Goal: Task Accomplishment & Management: Complete application form

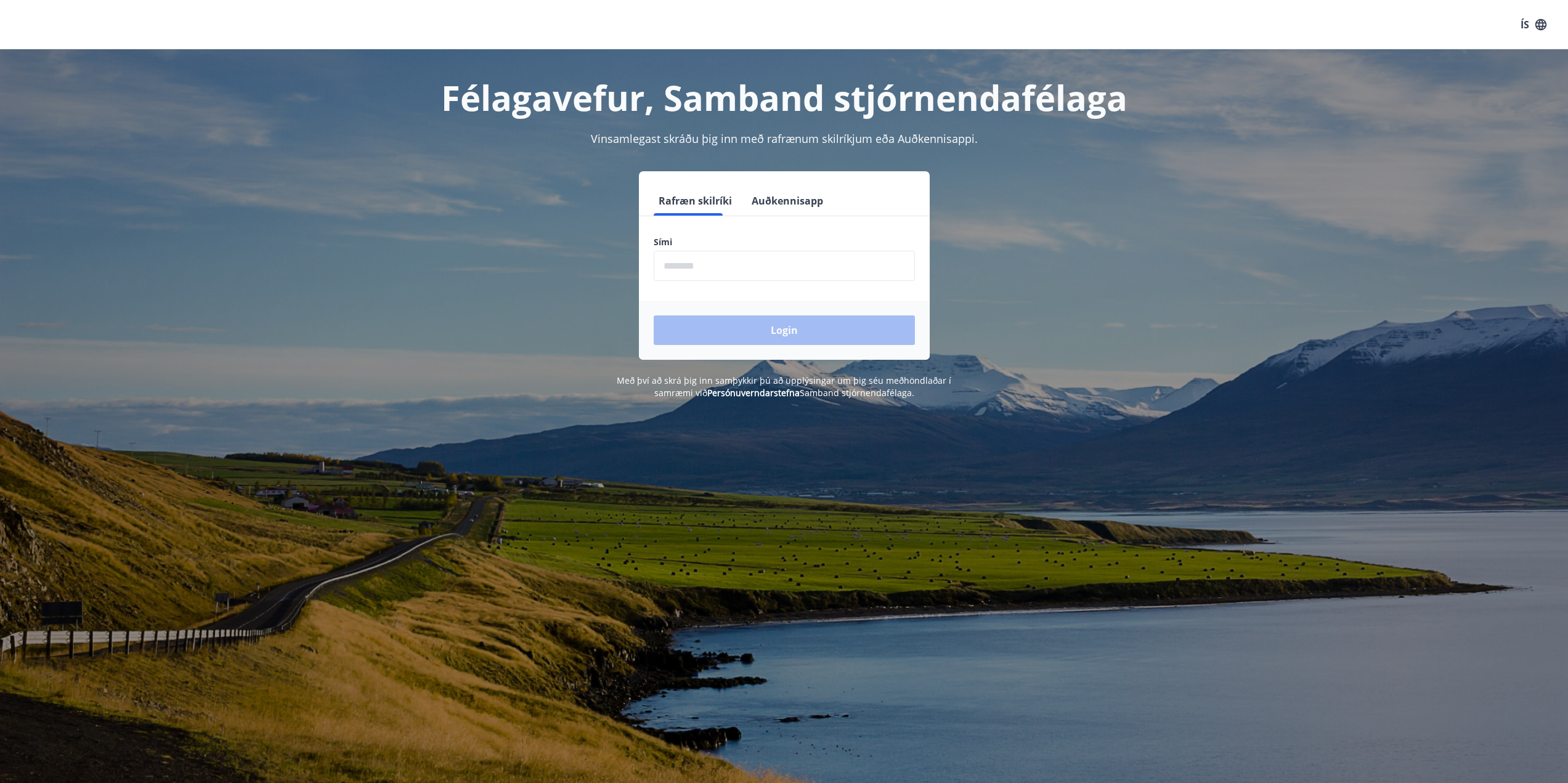
click at [723, 266] on input "phone" at bounding box center [784, 266] width 261 height 30
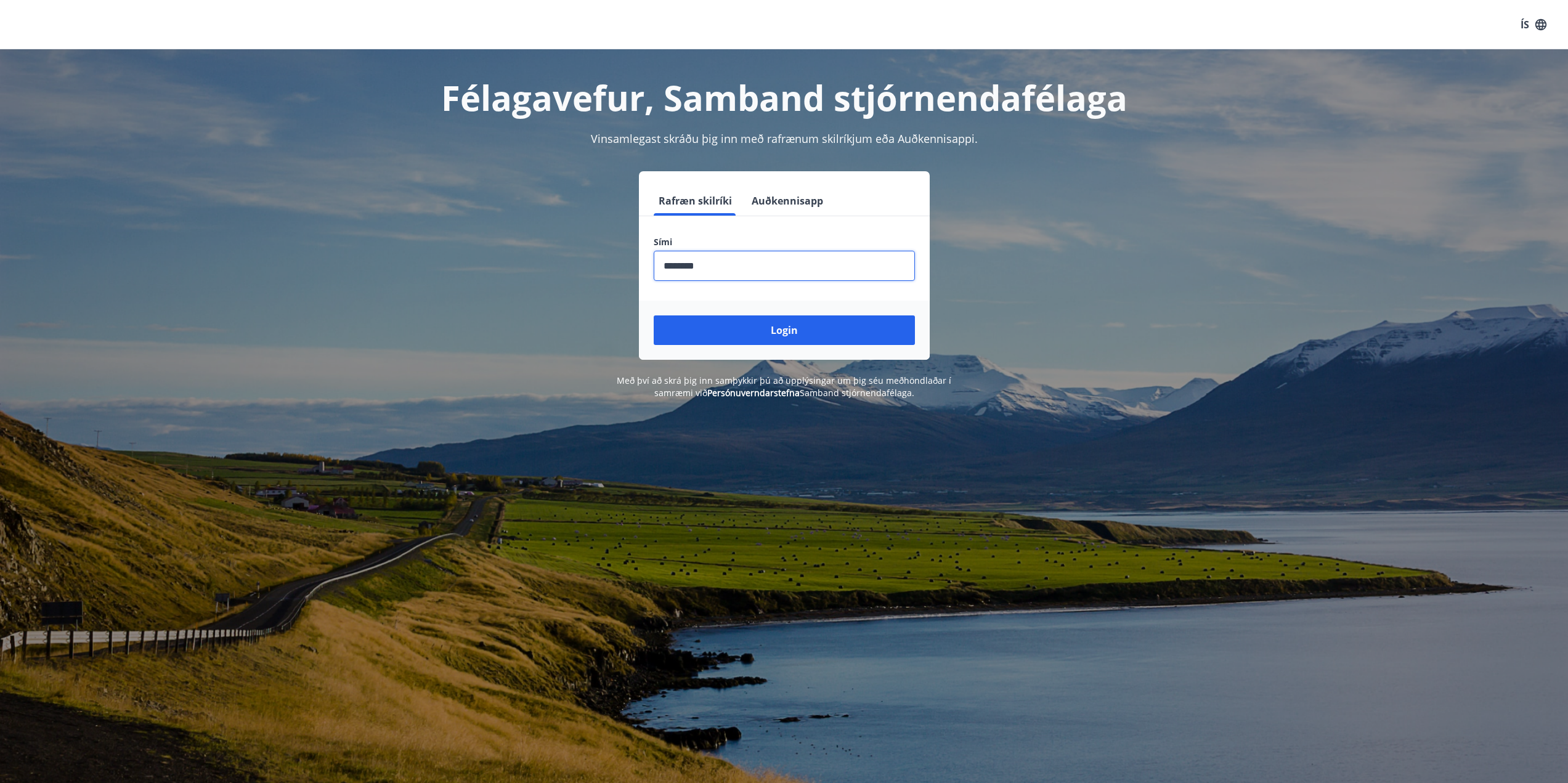
type input "********"
click at [654, 316] on button "Login" at bounding box center [784, 331] width 261 height 30
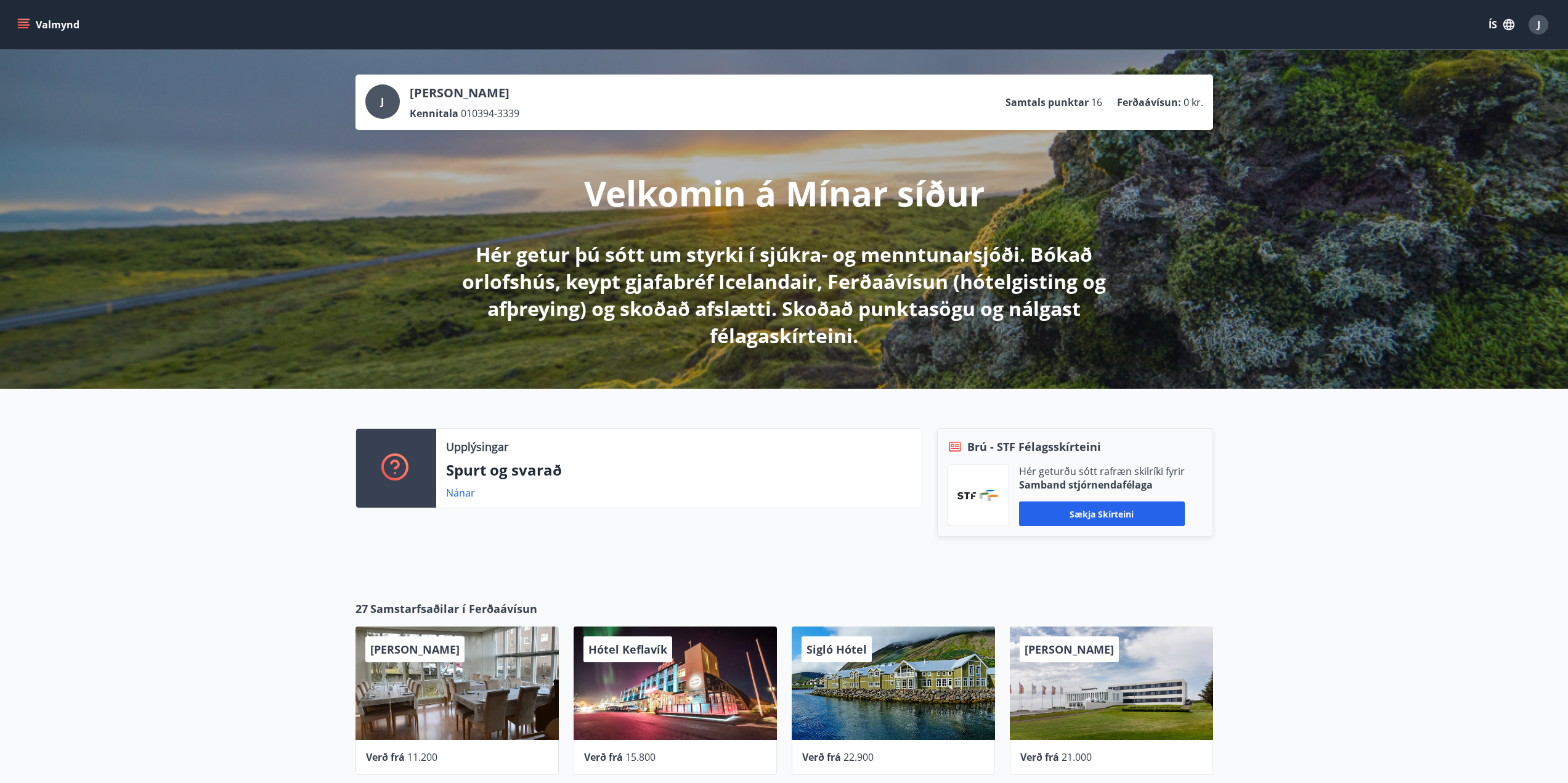
click at [24, 28] on icon "menu" at bounding box center [23, 28] width 11 height 1
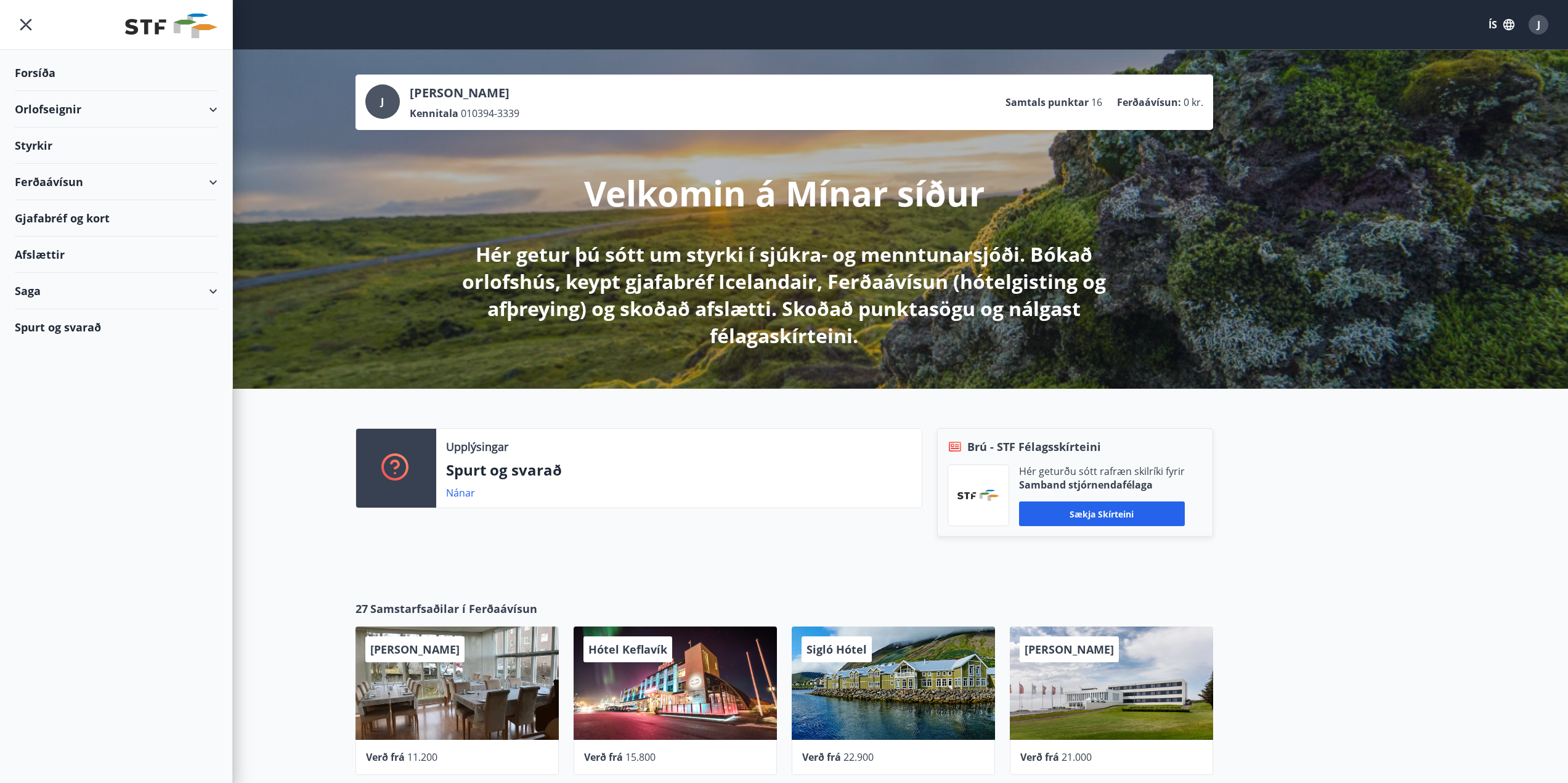
click at [80, 143] on div "Styrkir" at bounding box center [116, 146] width 203 height 37
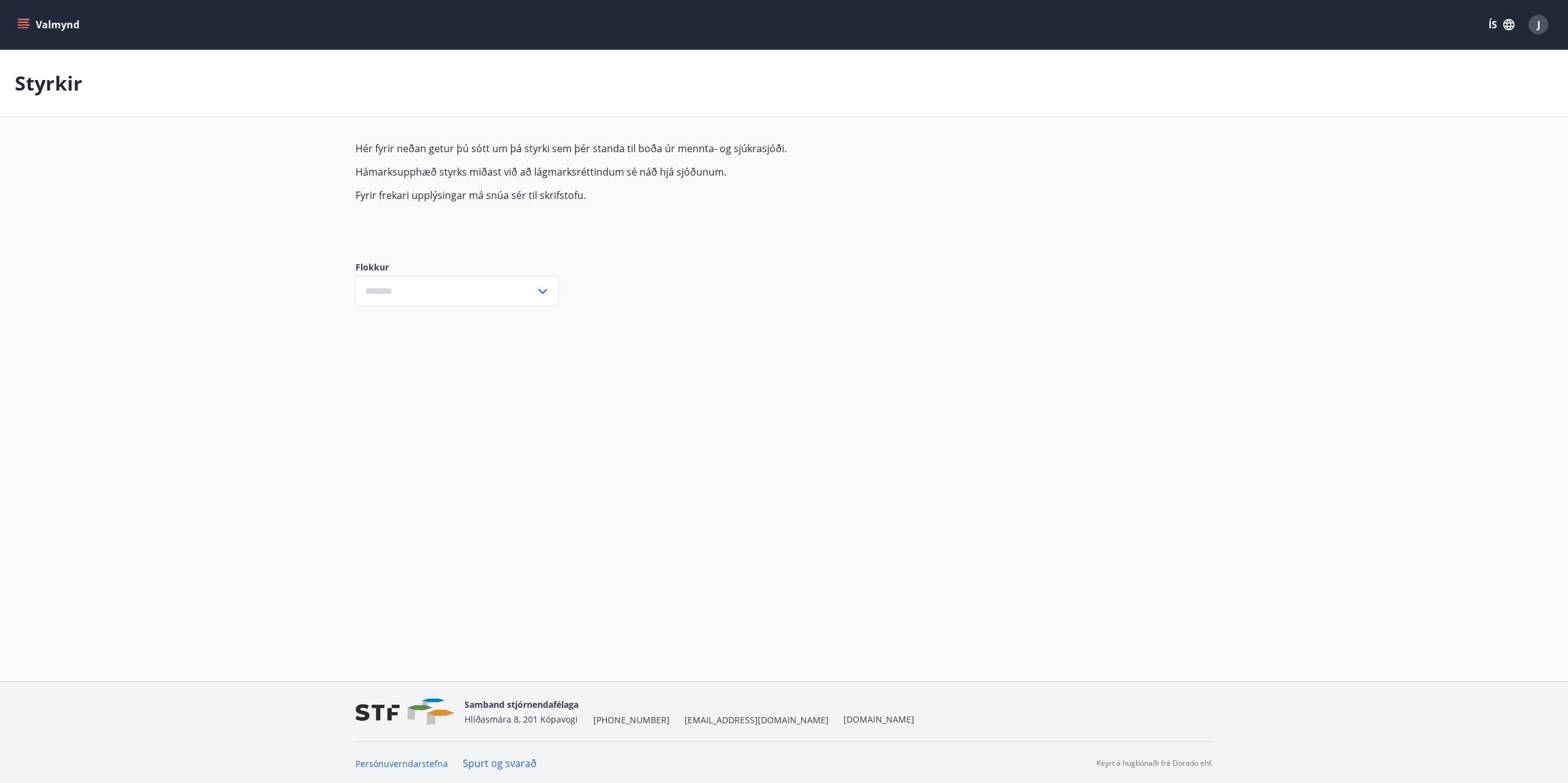
type input "***"
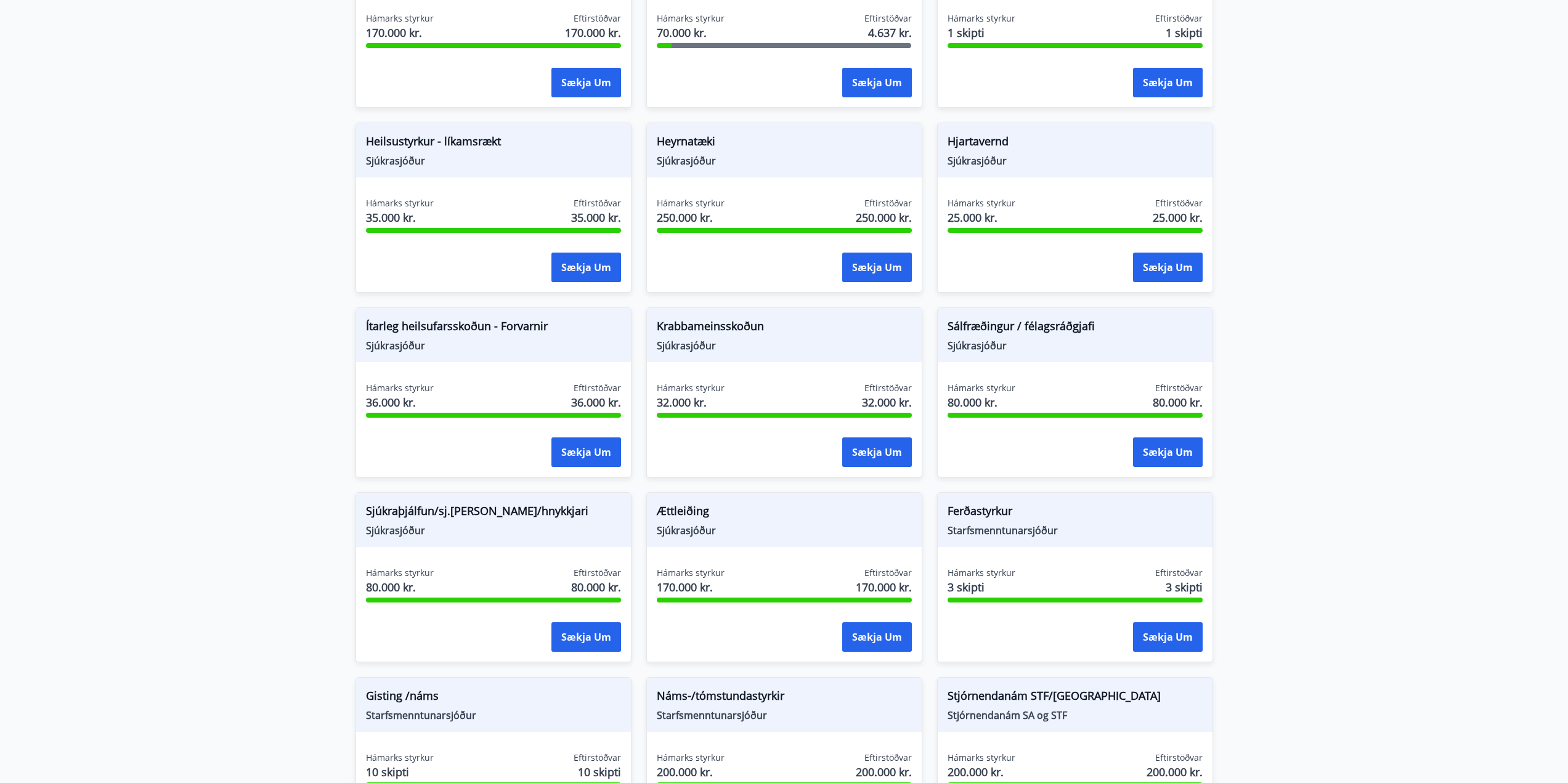
scroll to position [554, 0]
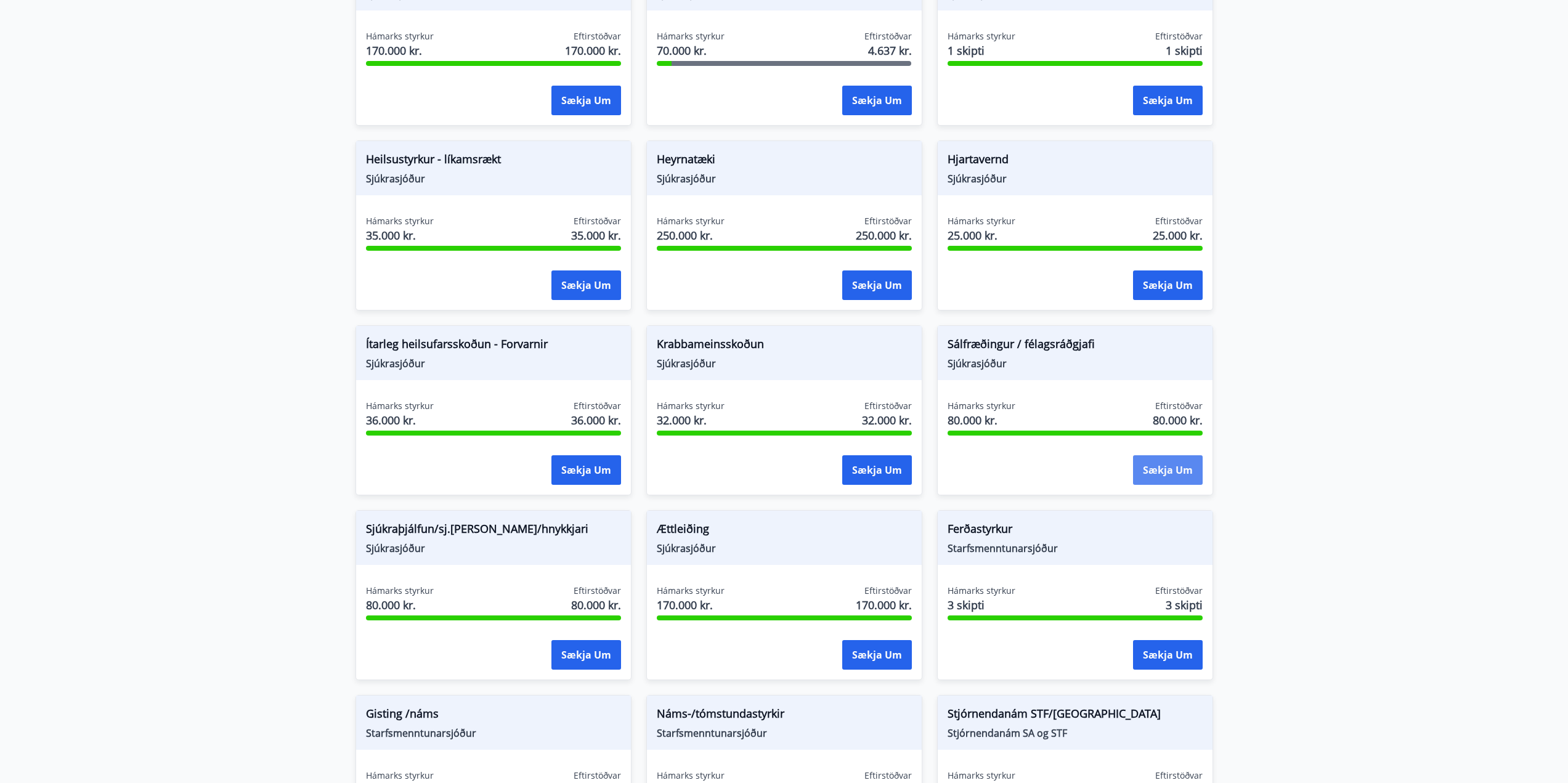
click at [1175, 470] on button "Sækja um" at bounding box center [1167, 471] width 70 height 30
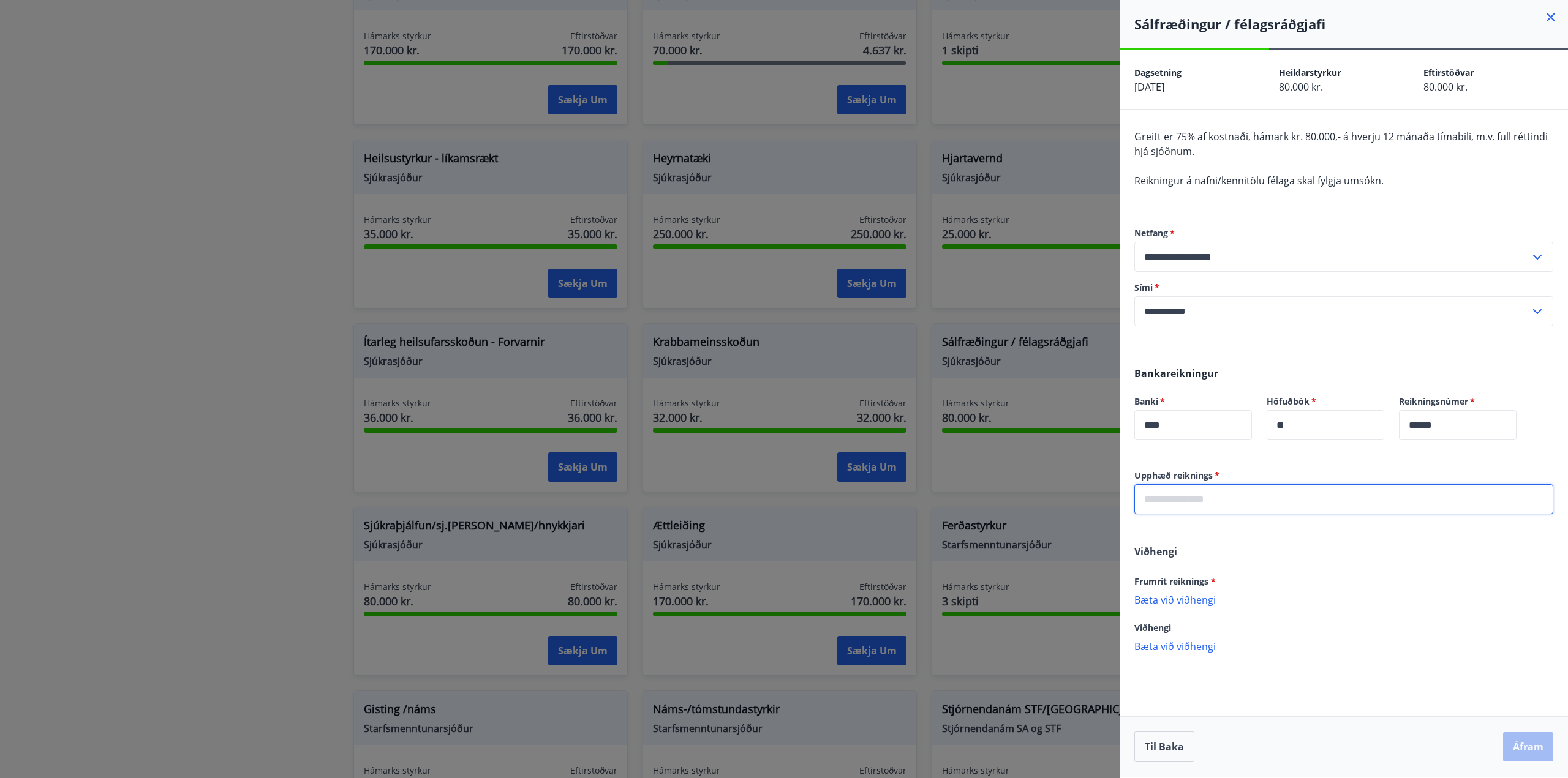
click at [1246, 505] on input "text" at bounding box center [1344, 499] width 419 height 30
type input "******"
click at [1182, 594] on p "Bæta við viðhengi" at bounding box center [1344, 599] width 419 height 12
click at [1516, 738] on button "Áfram" at bounding box center [1528, 747] width 50 height 30
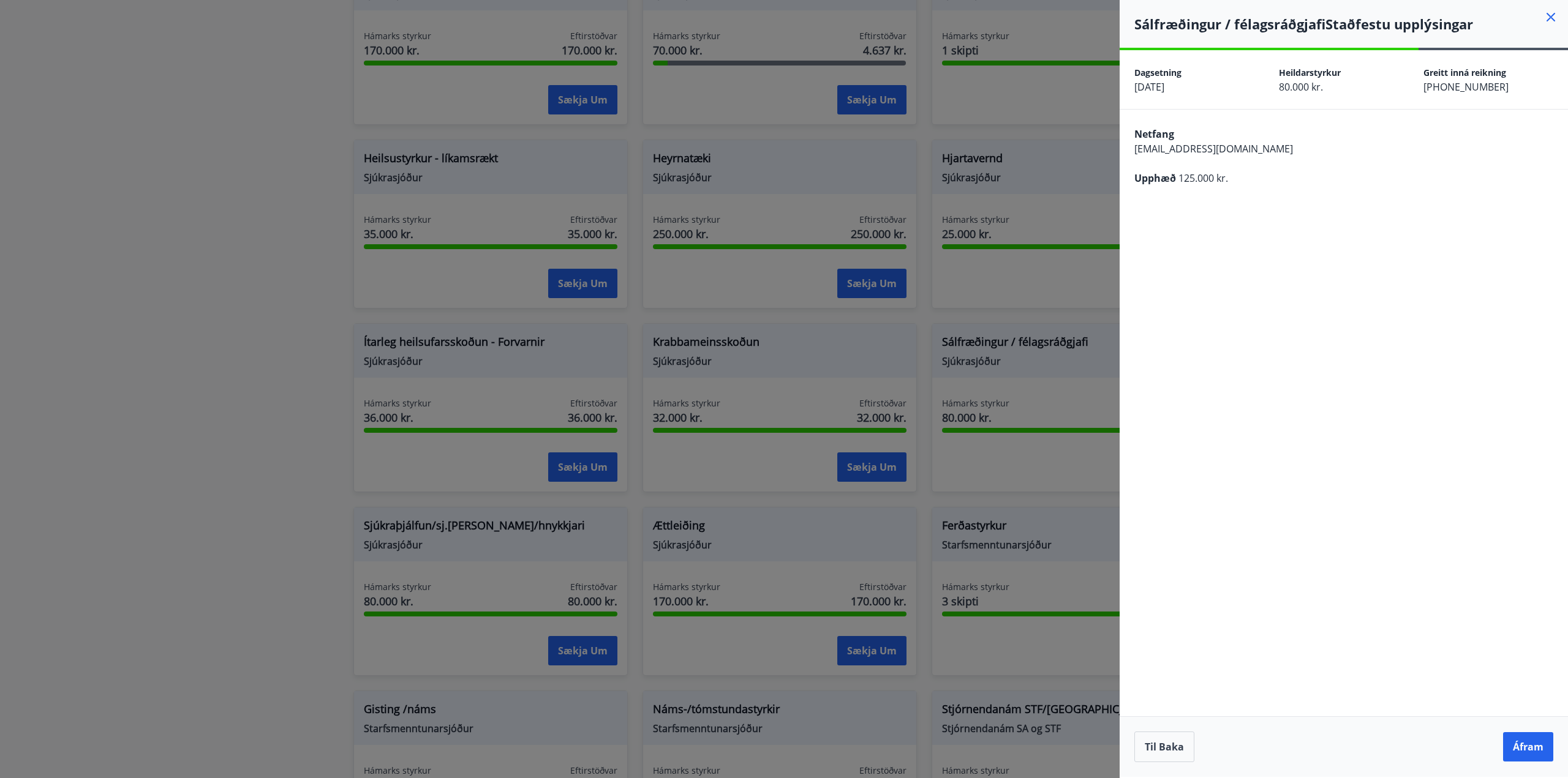
click at [1516, 738] on button "Áfram" at bounding box center [1528, 747] width 50 height 30
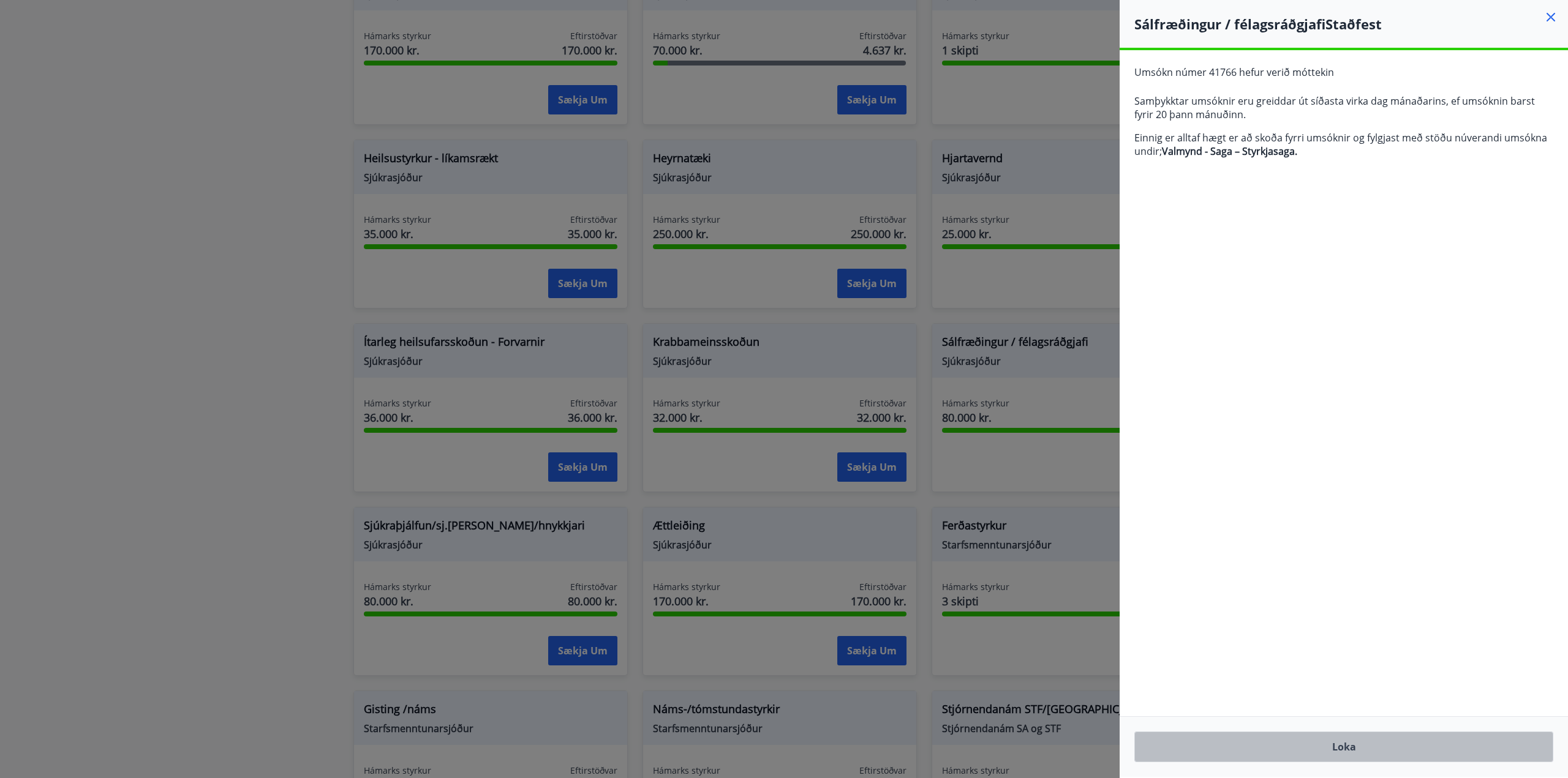
click at [1331, 760] on button "Loka" at bounding box center [1344, 747] width 419 height 31
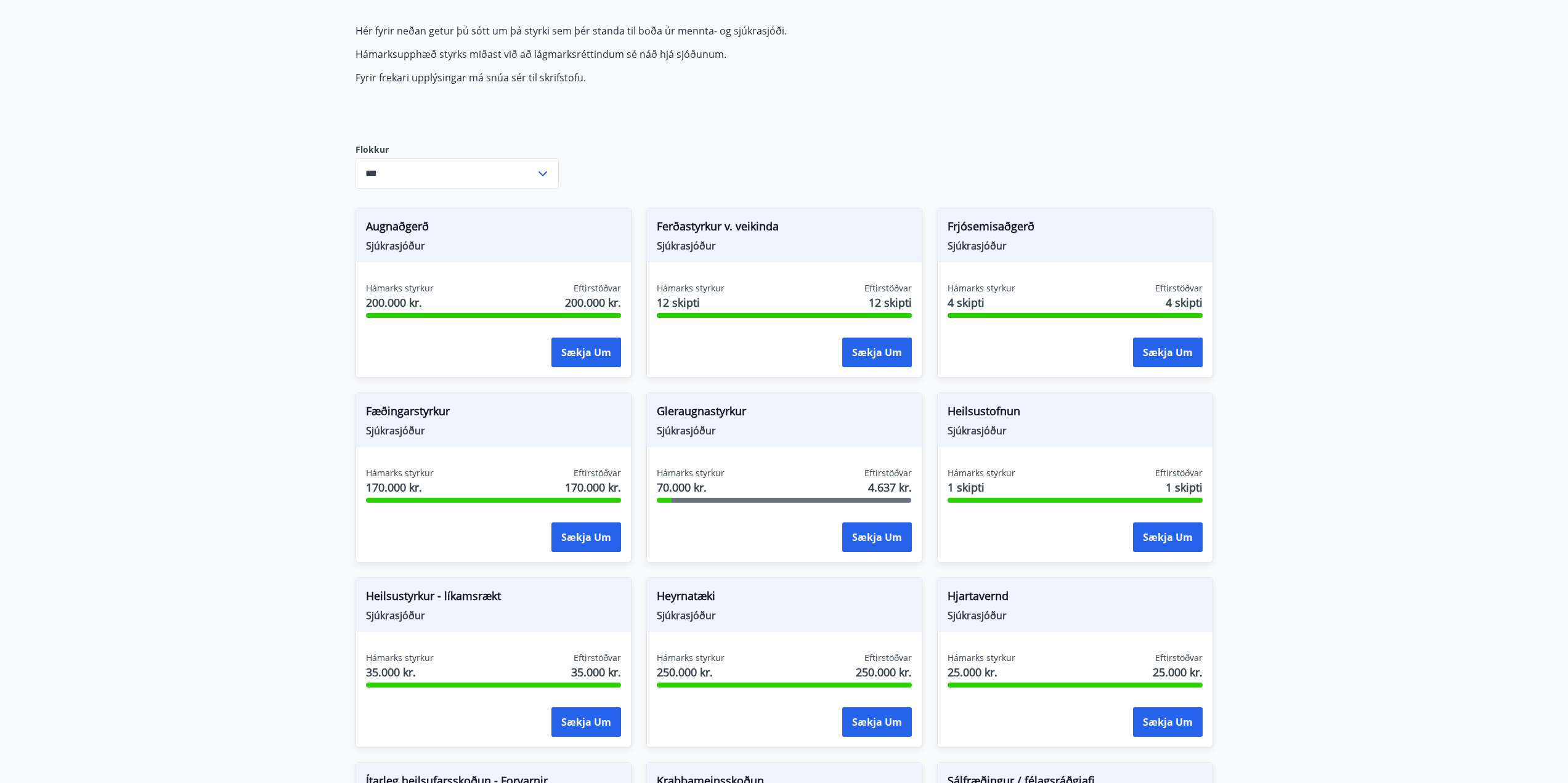
scroll to position [0, 0]
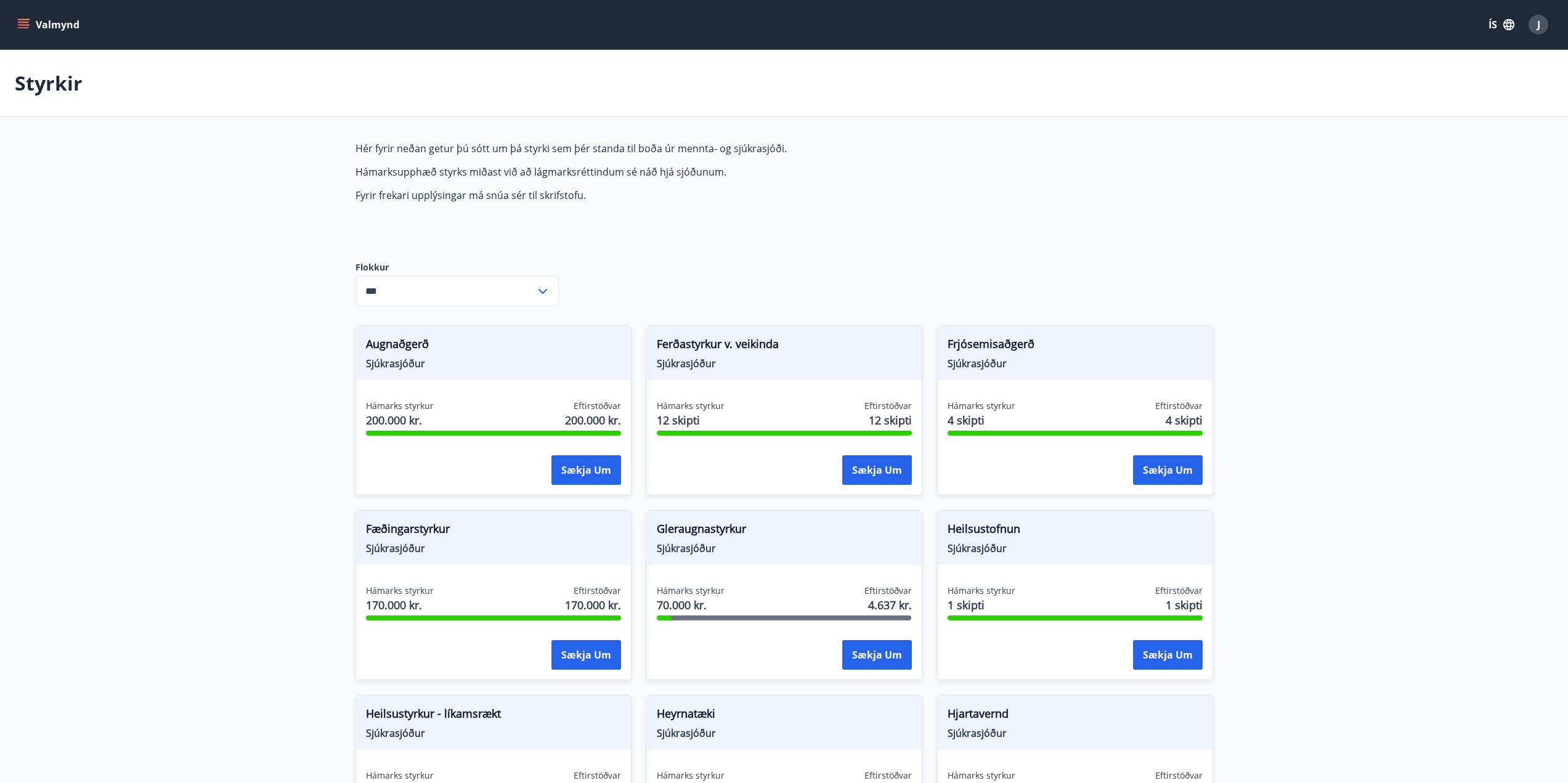
click at [36, 37] on div "Valmynd ÍS J" at bounding box center [784, 25] width 1538 height 30
click at [29, 34] on button "Valmynd" at bounding box center [49, 24] width 70 height 22
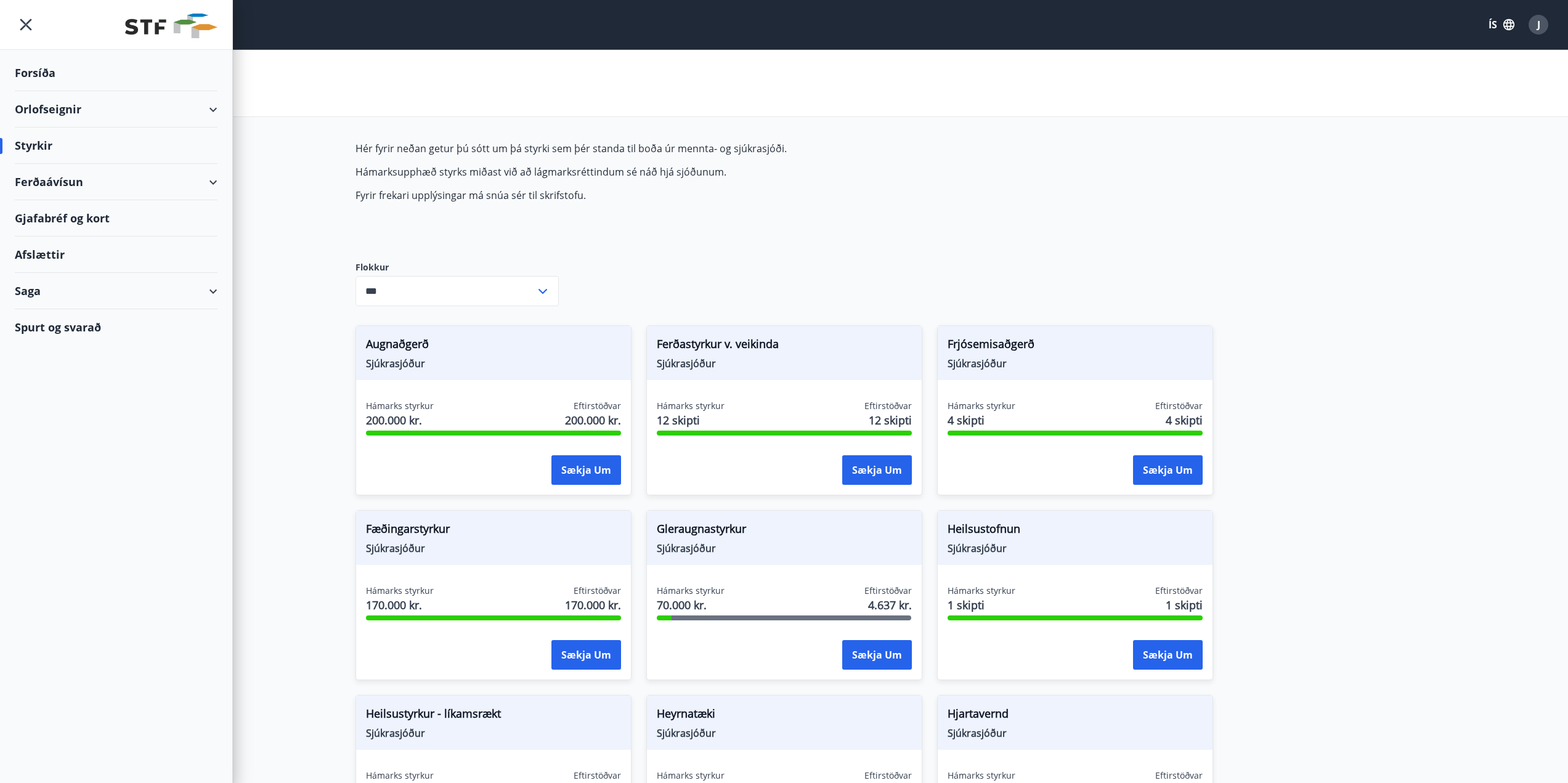
click at [40, 148] on div "Styrkir" at bounding box center [116, 146] width 203 height 37
click at [43, 283] on div "Saga" at bounding box center [116, 291] width 203 height 37
click at [47, 453] on div "Styrkjasaga" at bounding box center [116, 452] width 183 height 26
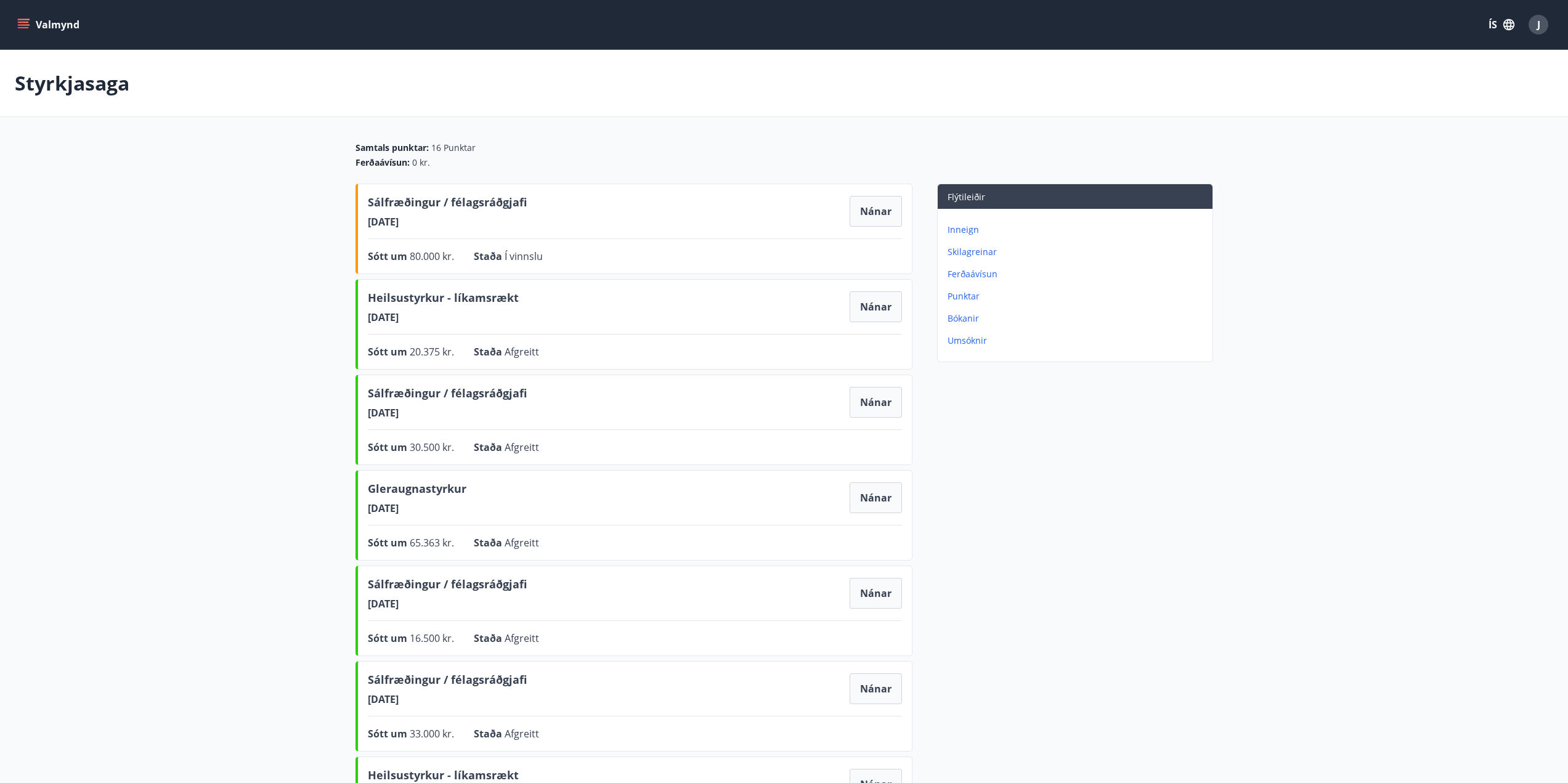
click at [565, 323] on div "Heilsustyrkur - líkamsrækt [DATE] [GEOGRAPHIC_DATA]" at bounding box center [635, 306] width 534 height 34
click at [877, 320] on button "Nánar" at bounding box center [875, 307] width 52 height 31
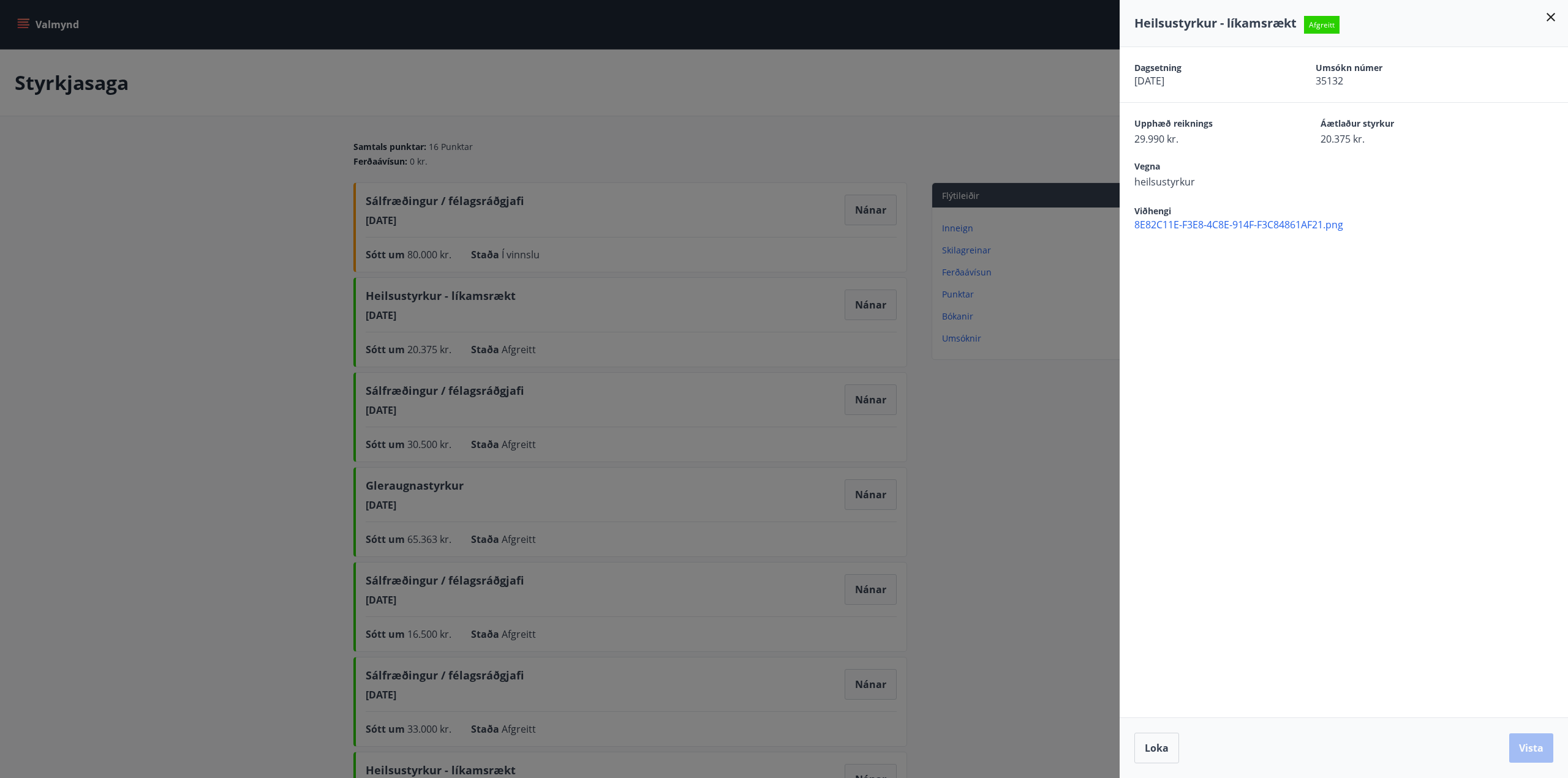
click at [1558, 16] on icon at bounding box center [1551, 17] width 15 height 15
